Goal: Transaction & Acquisition: Obtain resource

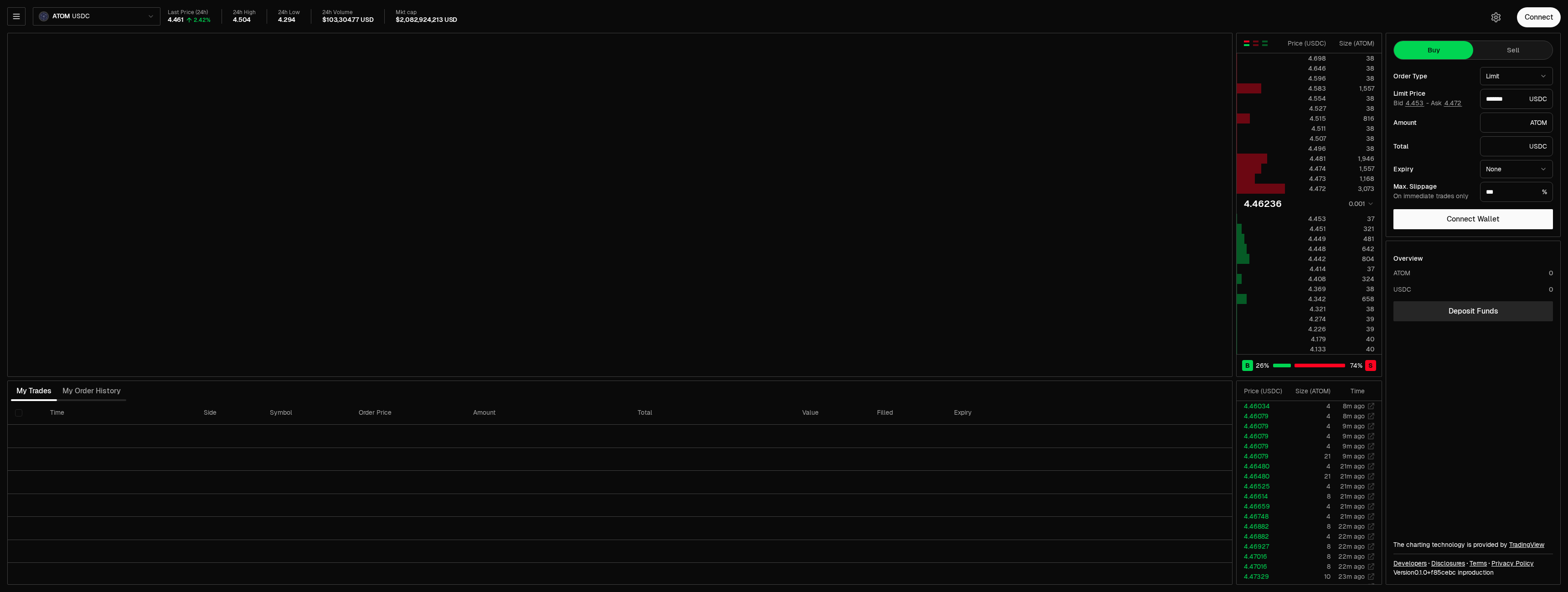
click at [125, 17] on html "Neutron Balance Earn Supervaults Bridge Orderbook Stake Ecosystem Governance Do…" at bounding box center [784, 296] width 1568 height 592
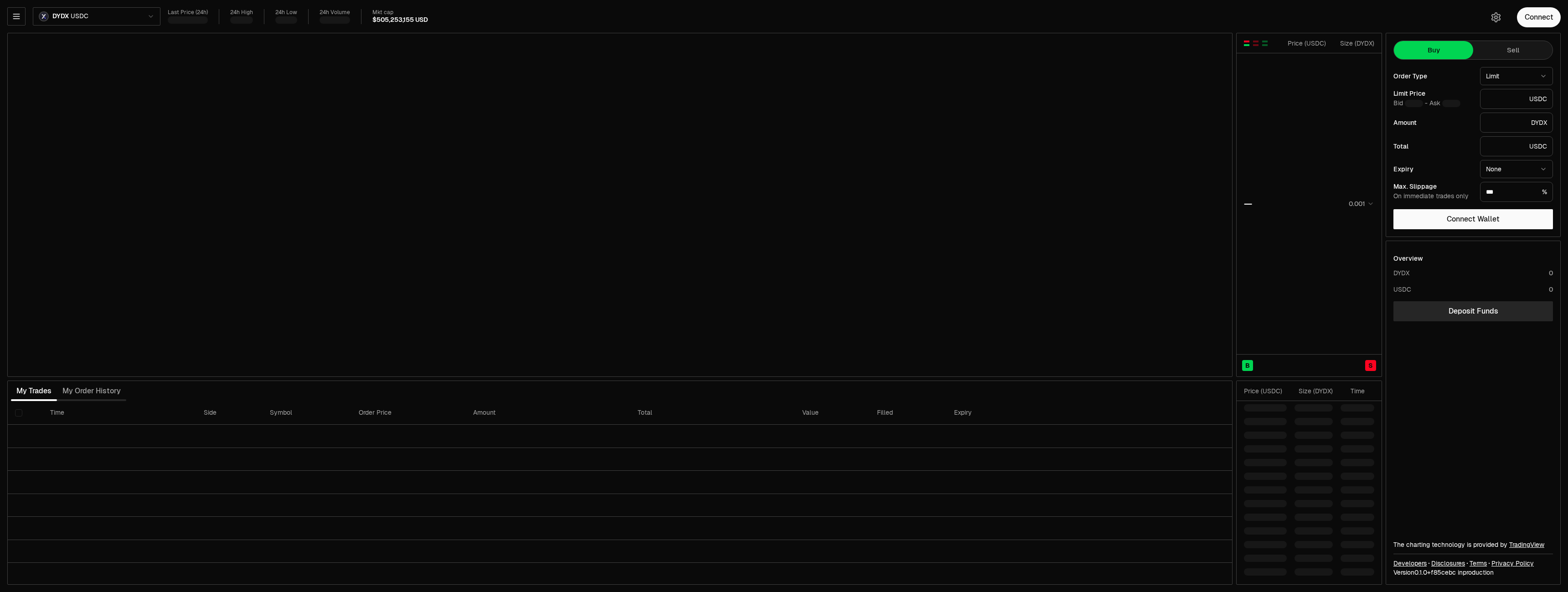
click at [145, 16] on html "Neutron Balance Earn Supervaults Bridge Orderbook Stake Ecosystem Governance Do…" at bounding box center [784, 296] width 1568 height 592
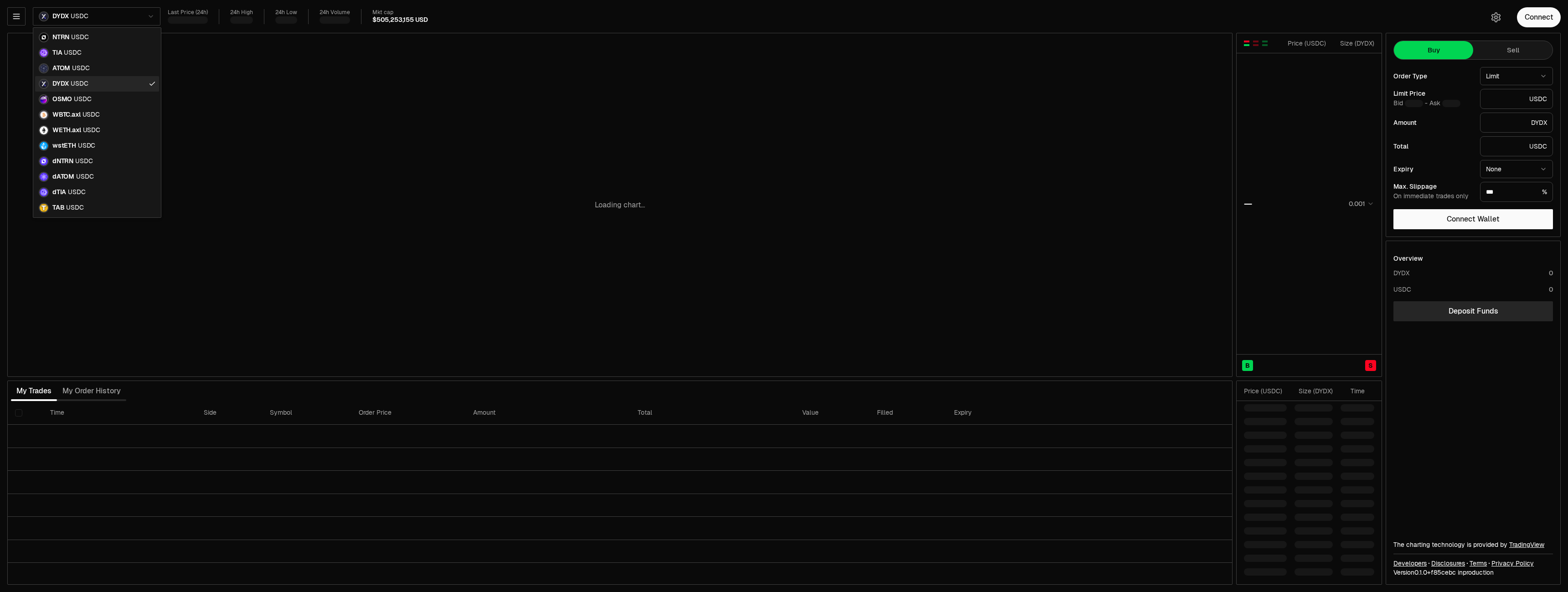
type input "********"
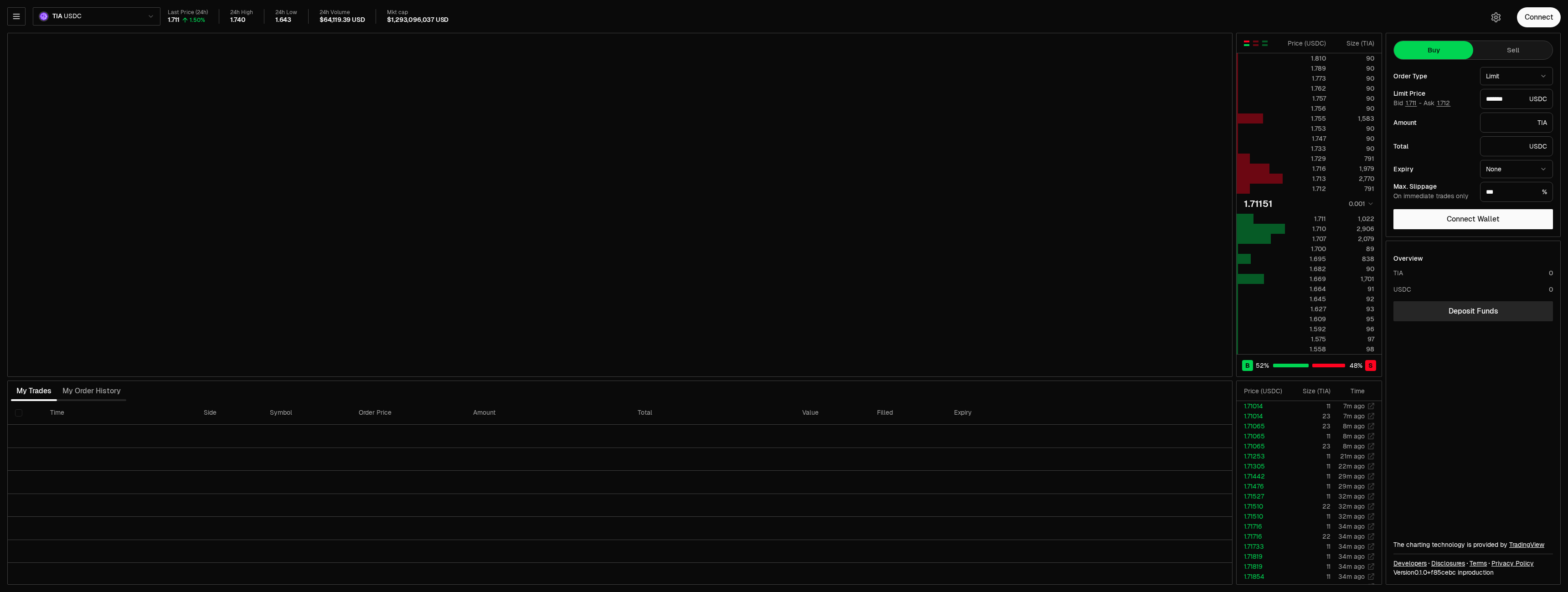
type input "*******"
click at [114, 20] on html "Neutron Balance Earn Supervaults Bridge Orderbook Stake Ecosystem Governance Do…" at bounding box center [784, 296] width 1568 height 592
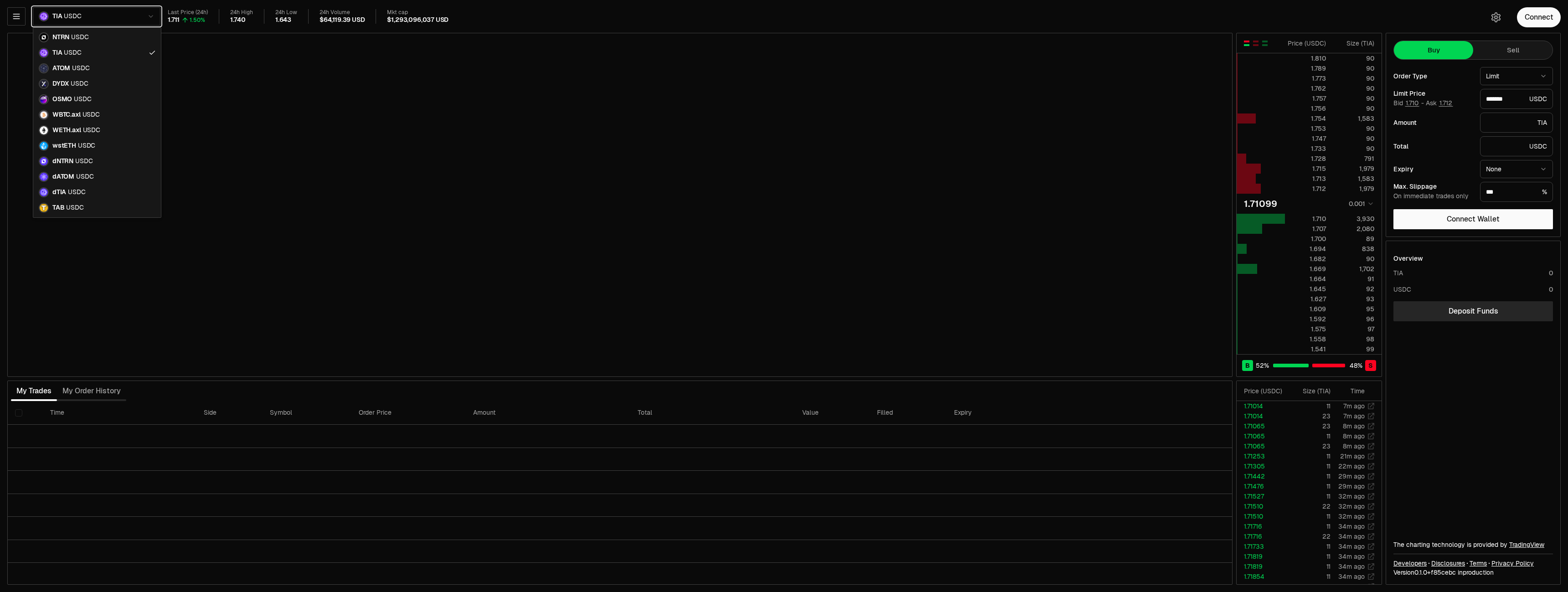
click at [2, 7] on html "Neutron Balance Earn Supervaults Bridge Orderbook Stake Ecosystem Governance Do…" at bounding box center [784, 296] width 1568 height 592
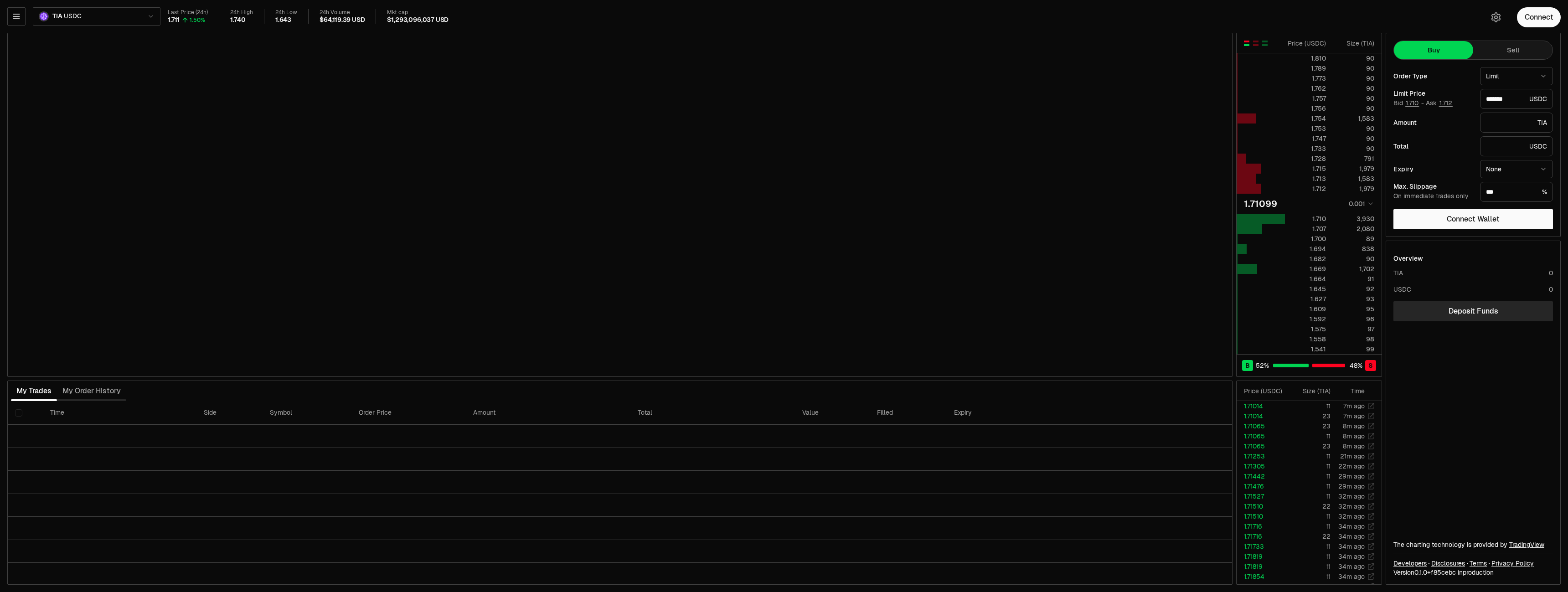
click at [9, 18] on button "button" at bounding box center [16, 16] width 18 height 18
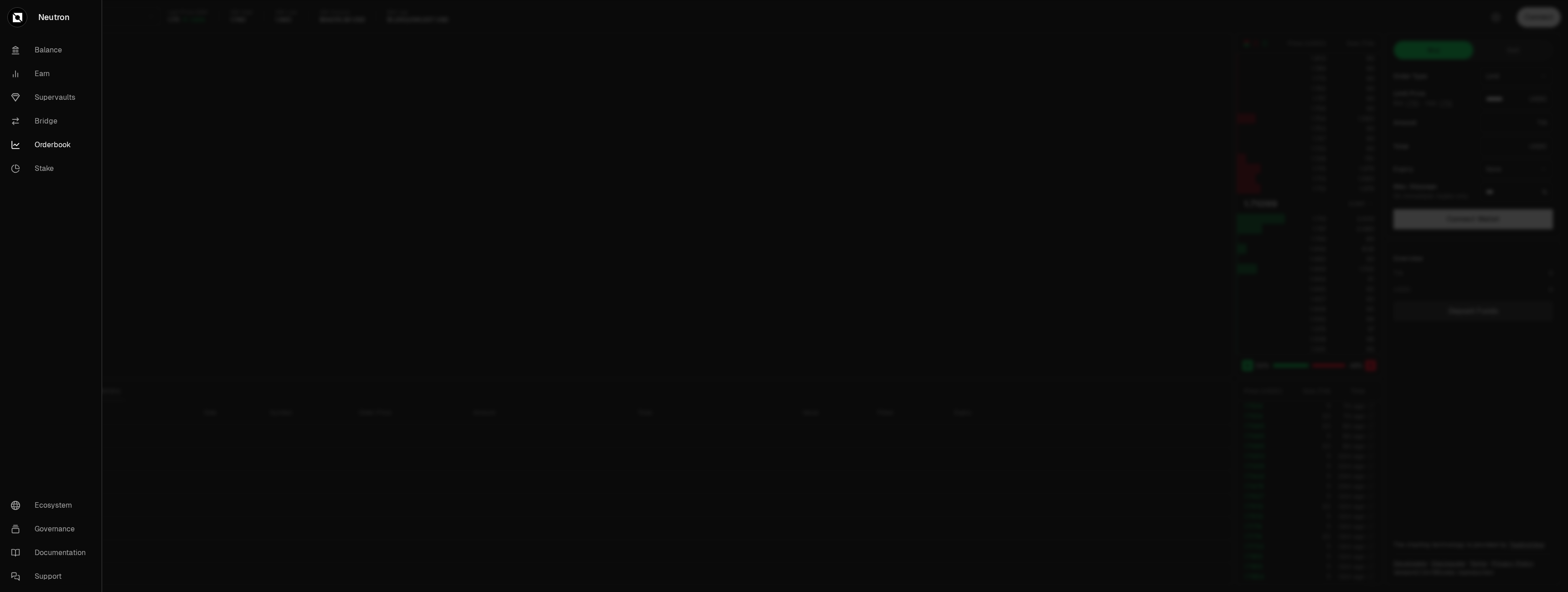
click at [55, 90] on link "Supervaults" at bounding box center [51, 97] width 94 height 24
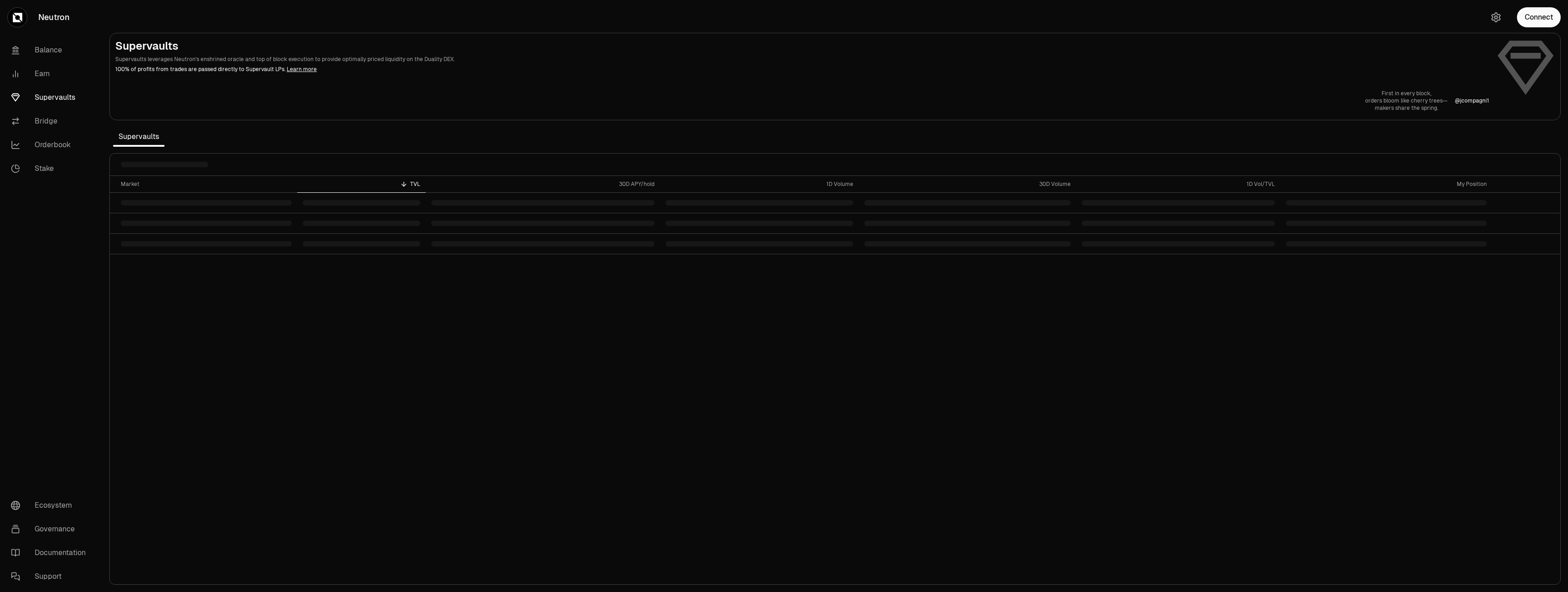
click at [57, 102] on link "Supervaults" at bounding box center [51, 97] width 95 height 24
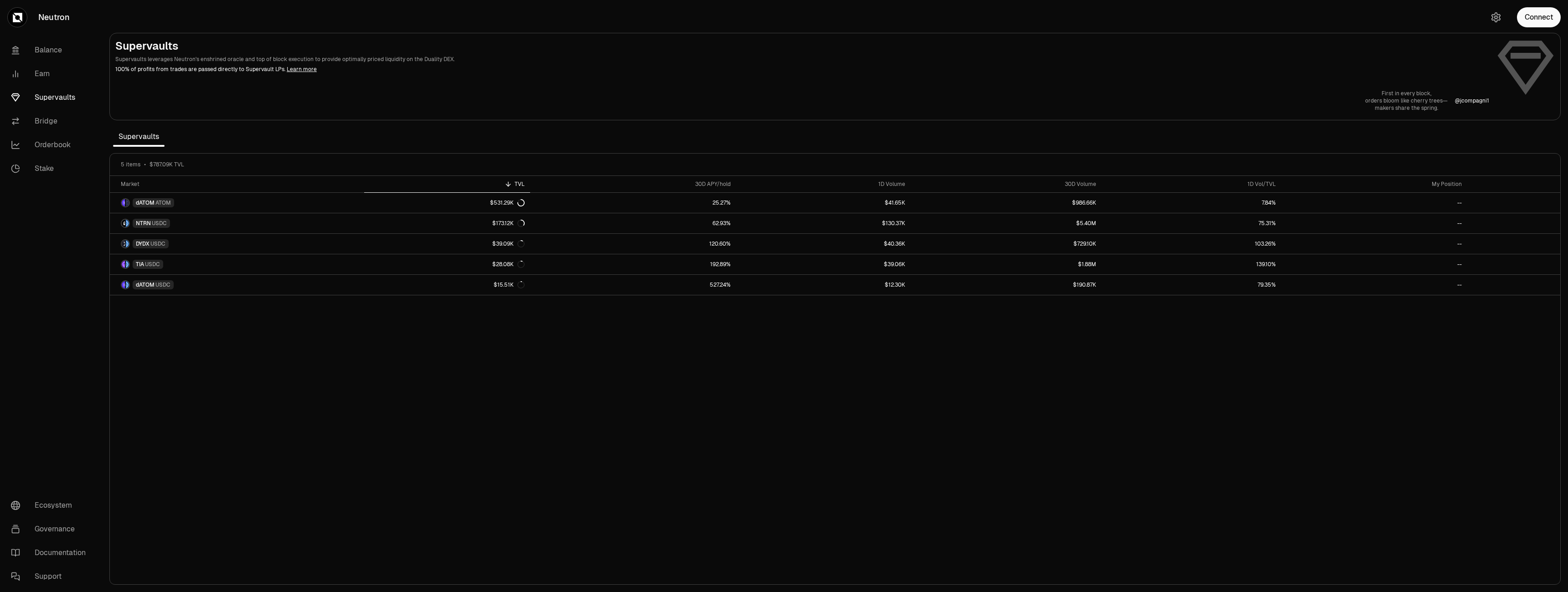
click at [657, 405] on div "Market TVL 30D APY/hold 1D Volume 30D Volume 1D Vol/TVL My Position dATOM ATOM …" at bounding box center [835, 380] width 1451 height 409
click at [793, 434] on div "Market TVL 30D APY/hold 1D Volume 30D Volume 1D Vol/TVL My Position dATOM ATOM …" at bounding box center [835, 380] width 1451 height 409
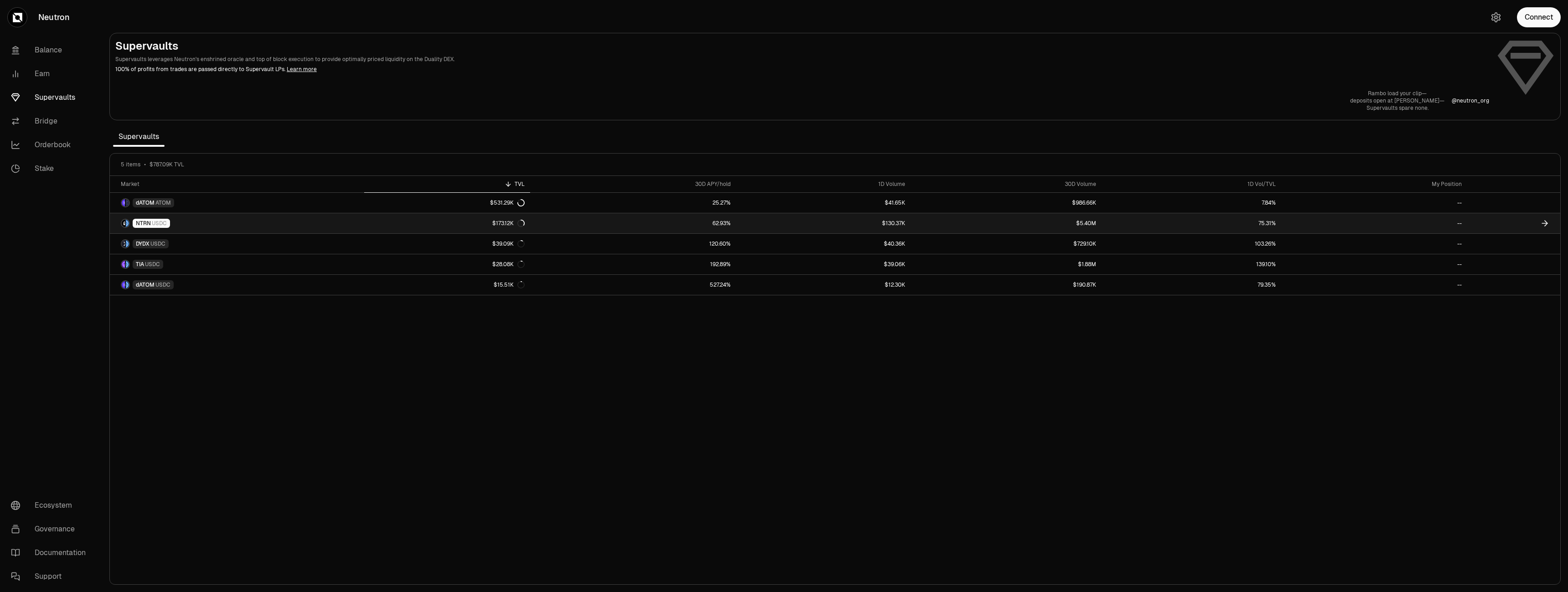
click at [892, 228] on link "$130.37K" at bounding box center [823, 224] width 174 height 20
